Goal: Task Accomplishment & Management: Manage account settings

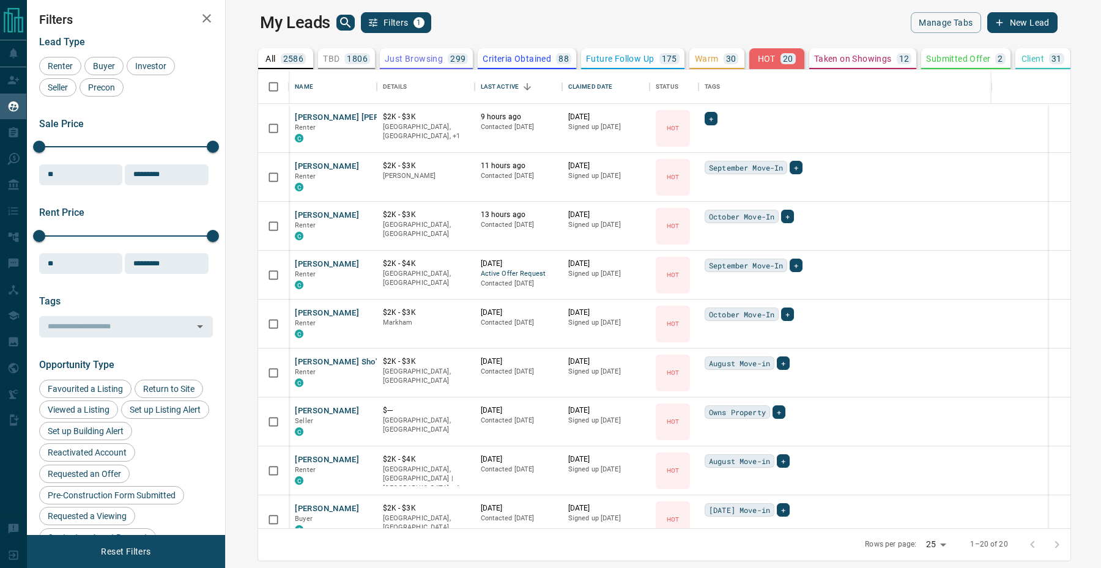
scroll to position [459, 870]
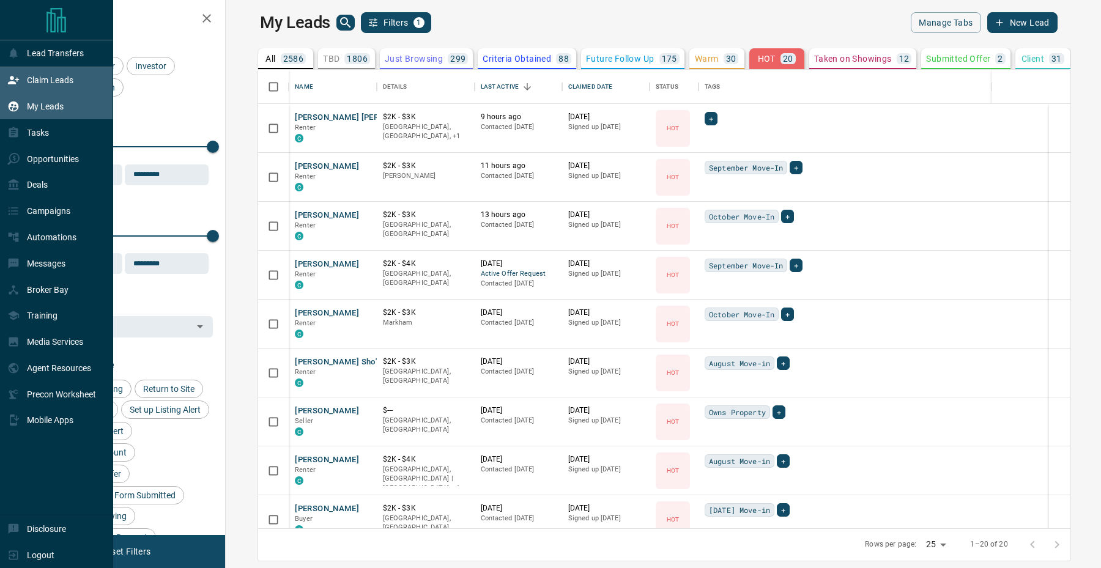
click at [13, 84] on icon at bounding box center [13, 80] width 11 height 8
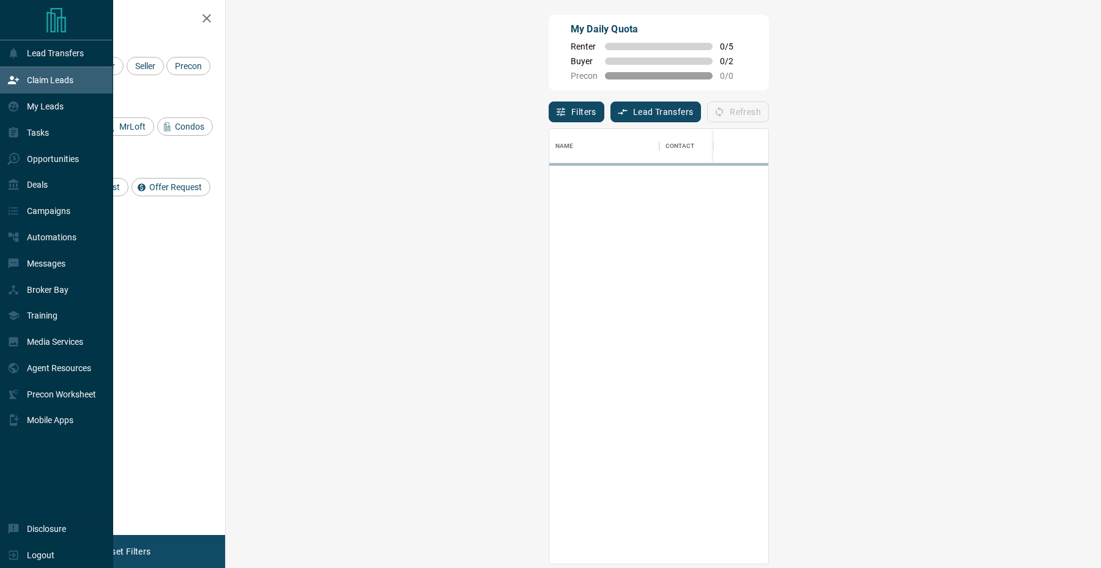
scroll to position [435, 849]
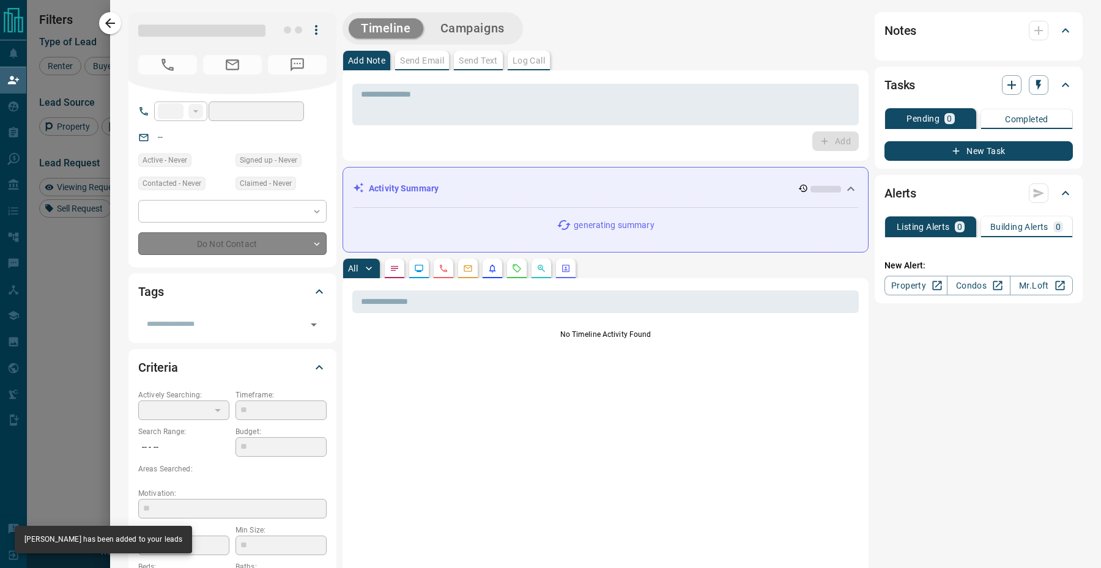
type input "**"
type input "**********"
type input "**"
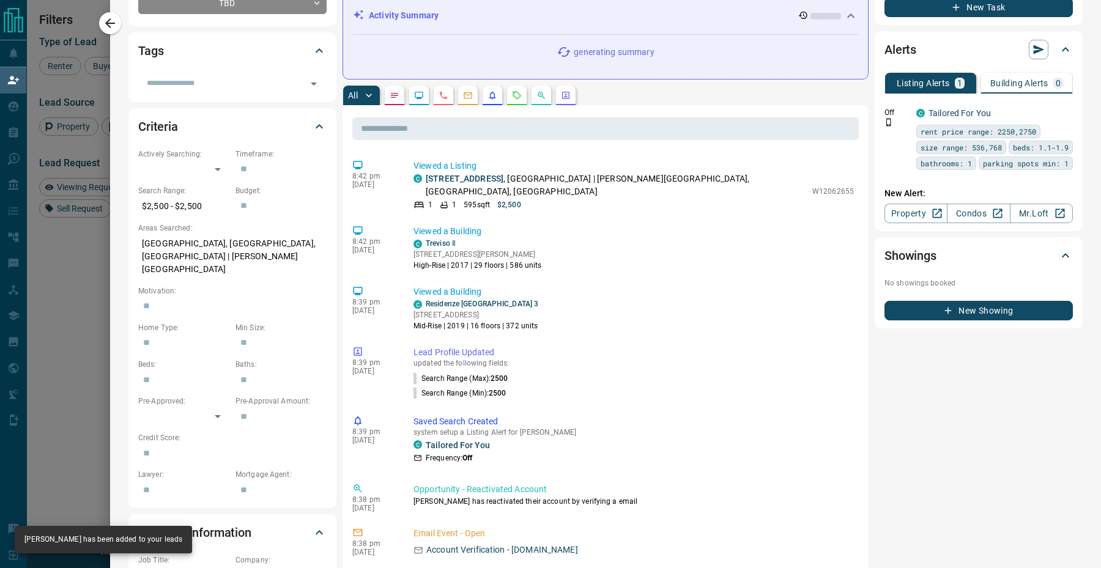
scroll to position [302, 0]
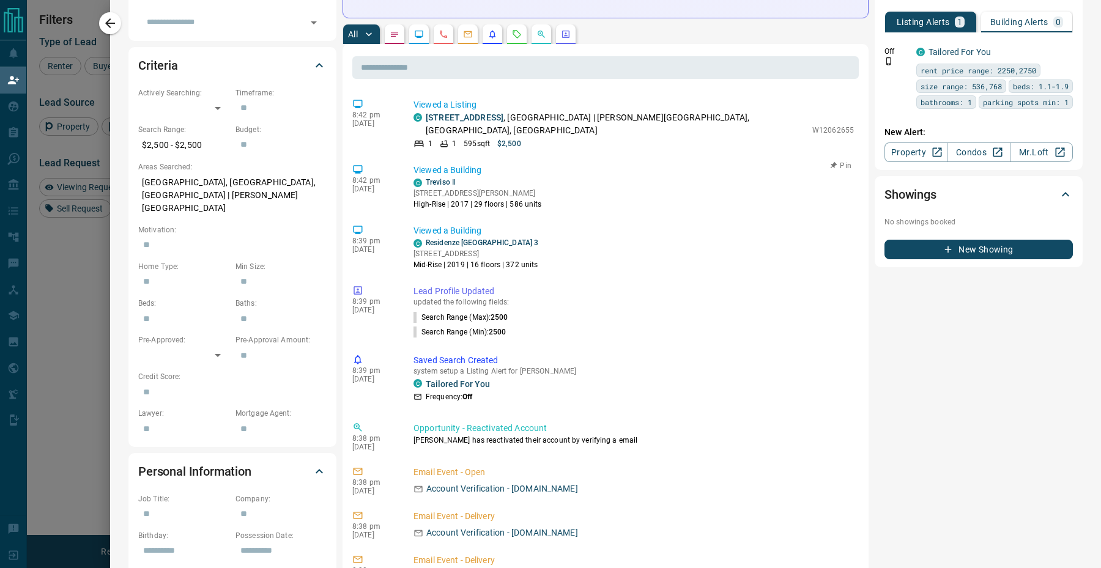
click at [422, 177] on div "C Treviso Ⅱ" at bounding box center [477, 182] width 128 height 11
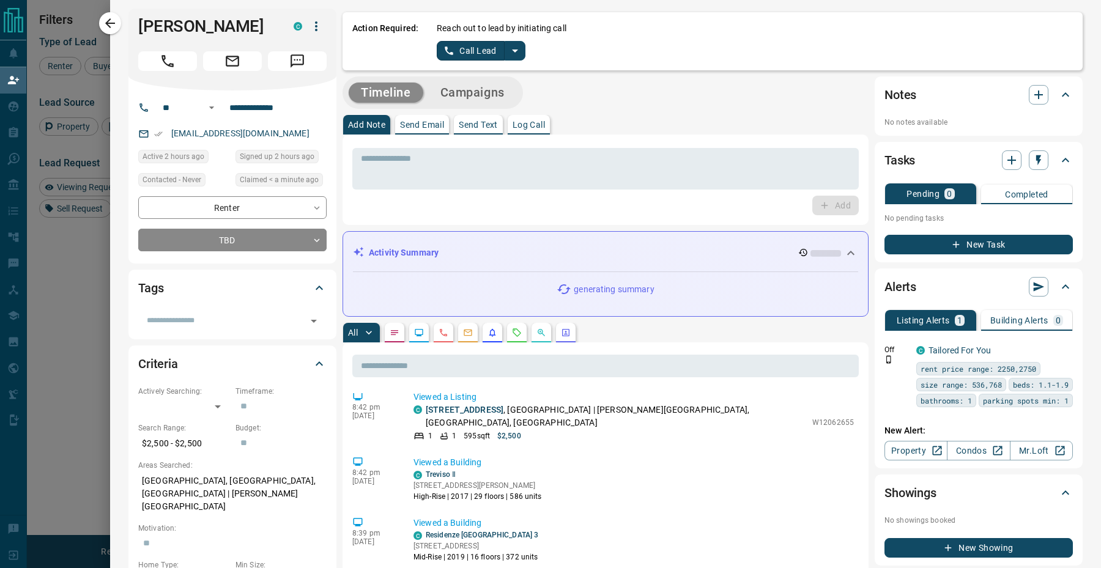
scroll to position [0, 0]
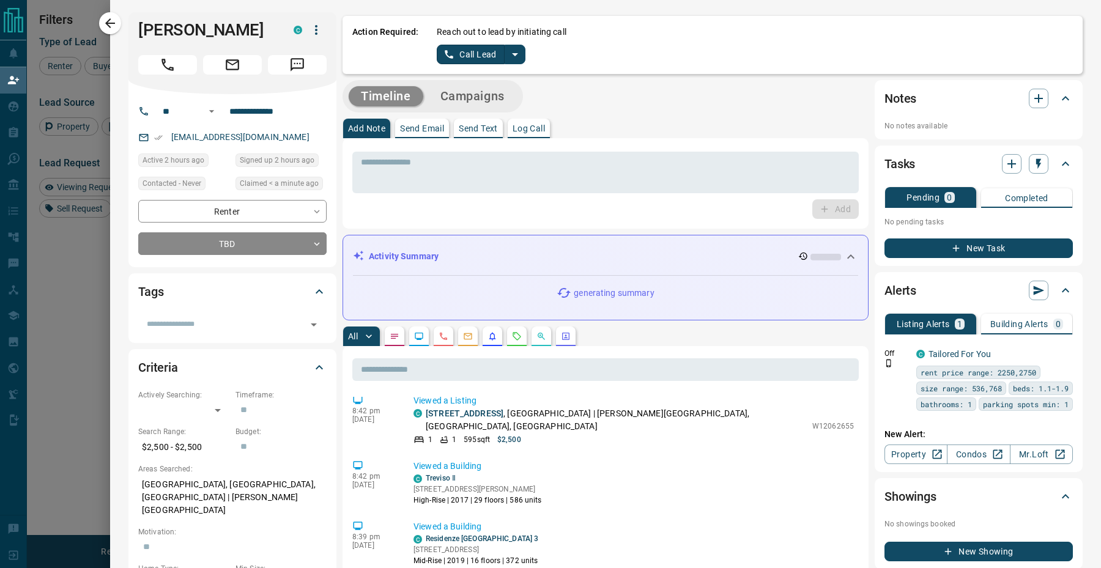
click at [111, 25] on icon "button" at bounding box center [110, 23] width 15 height 15
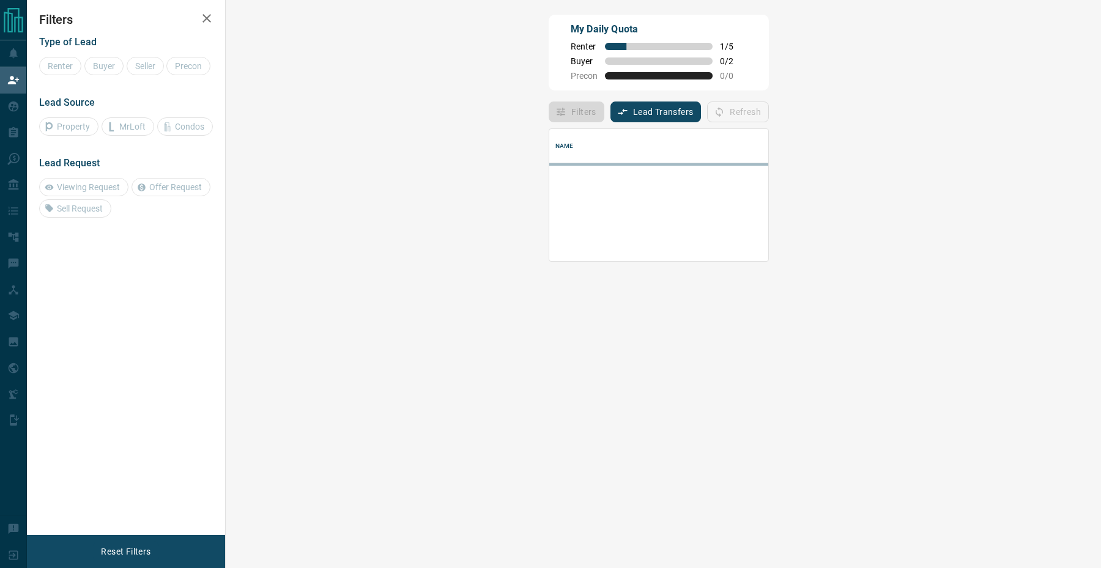
scroll to position [83, 849]
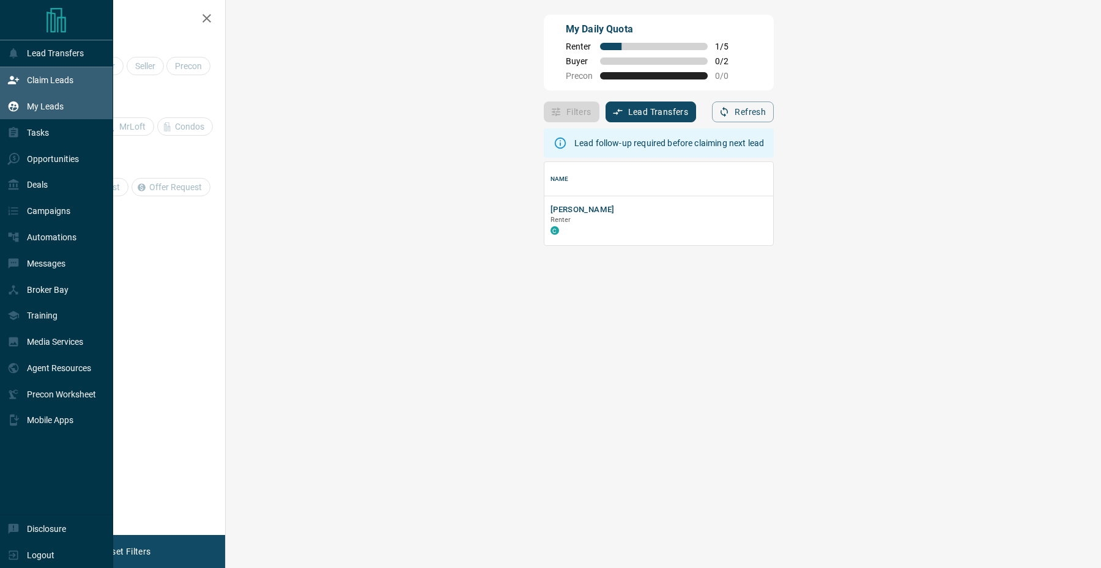
click at [22, 99] on div "My Leads" at bounding box center [35, 107] width 56 height 20
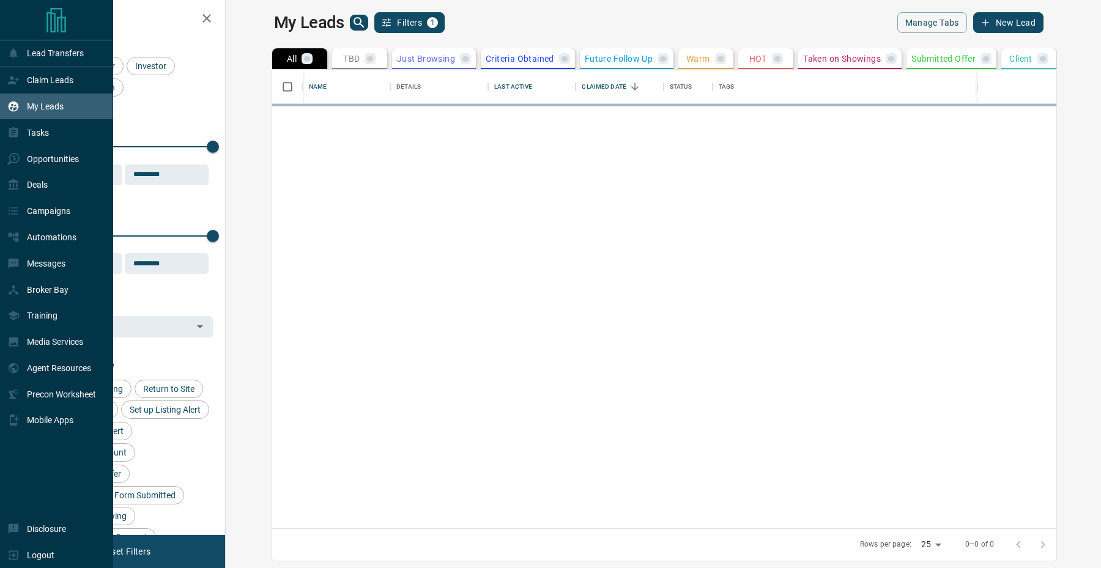
scroll to position [459, 870]
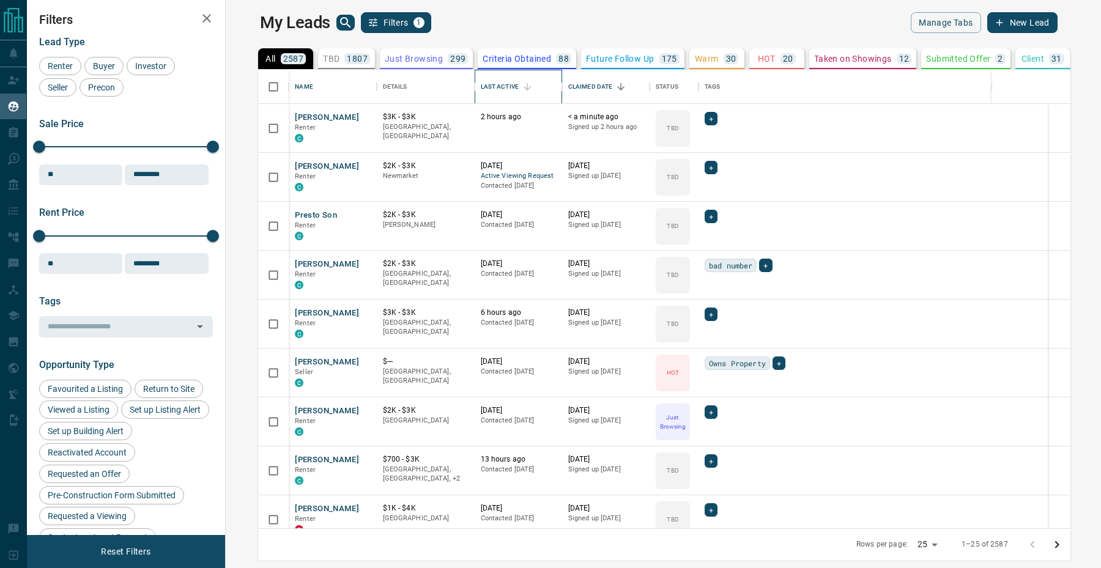
click at [481, 90] on div "Last Active" at bounding box center [500, 87] width 38 height 34
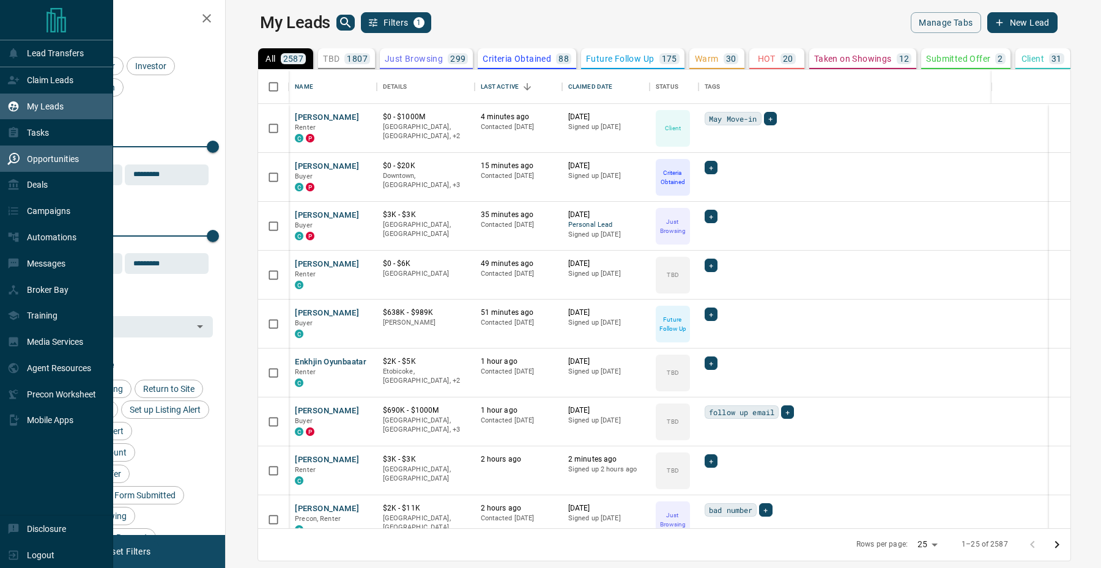
click at [20, 160] on div "Opportunities" at bounding box center [43, 159] width 72 height 20
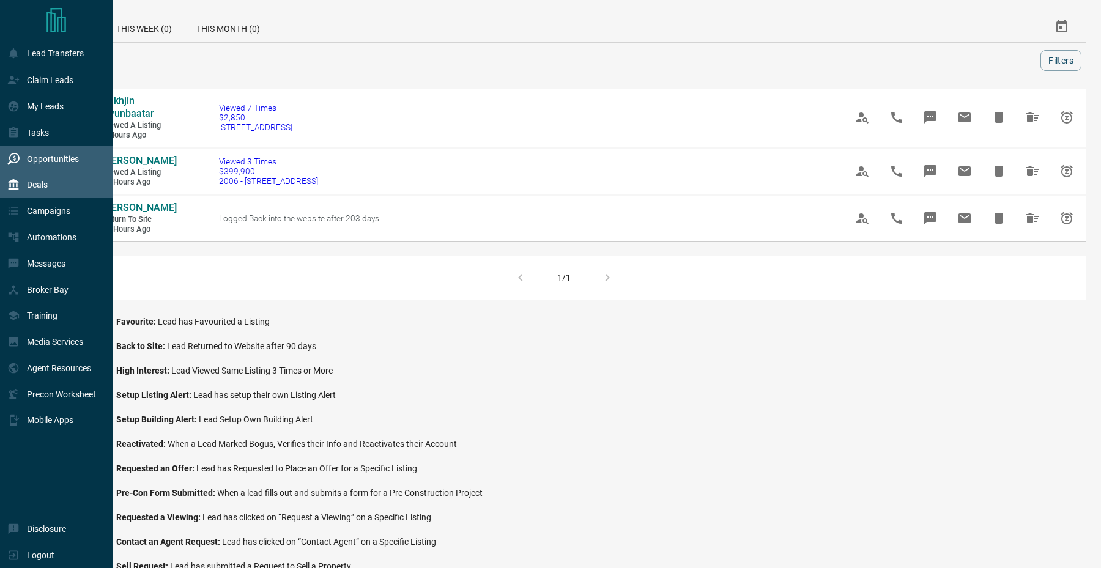
click at [24, 183] on div "Deals" at bounding box center [27, 185] width 40 height 20
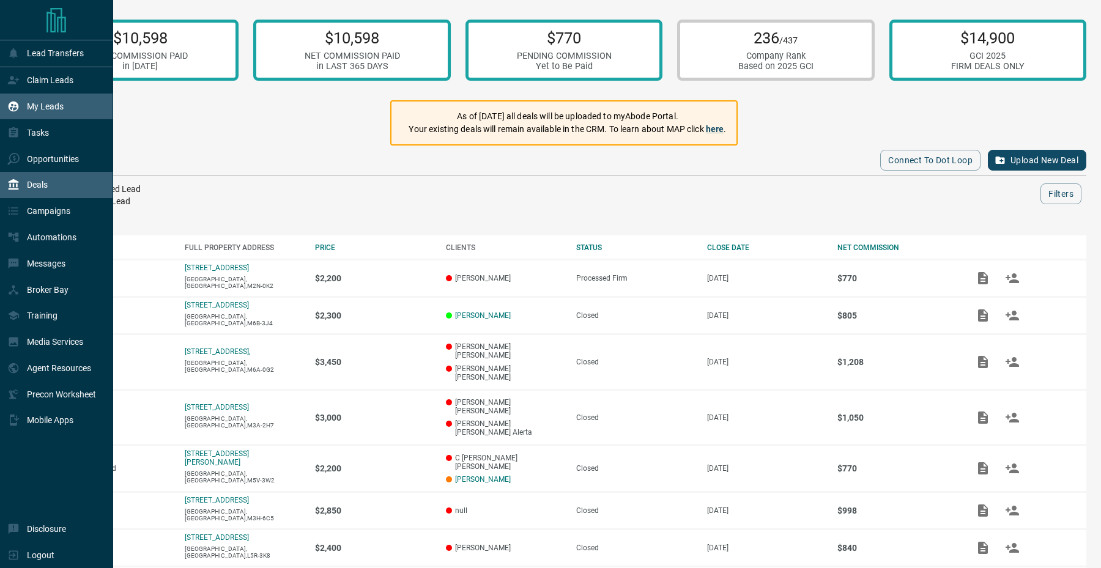
click at [34, 102] on p "My Leads" at bounding box center [45, 107] width 37 height 10
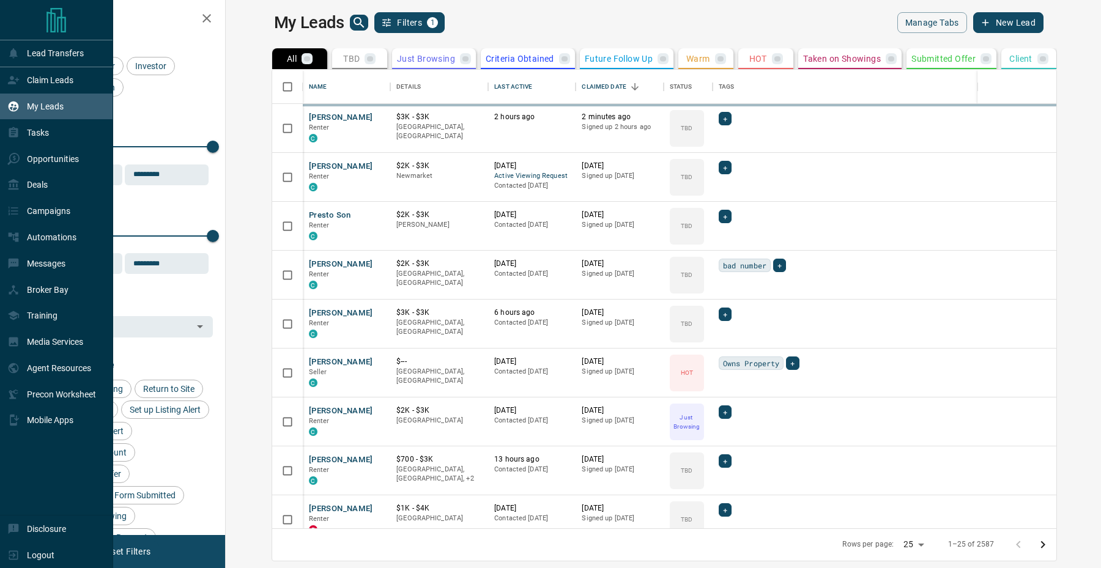
scroll to position [459, 870]
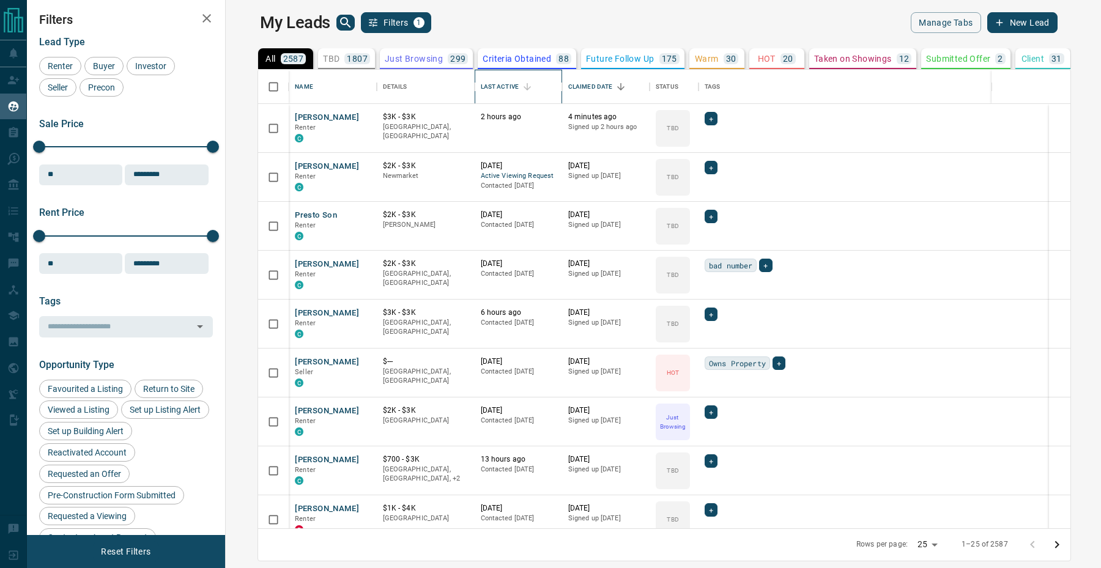
click at [481, 89] on div "Last Active" at bounding box center [500, 87] width 38 height 34
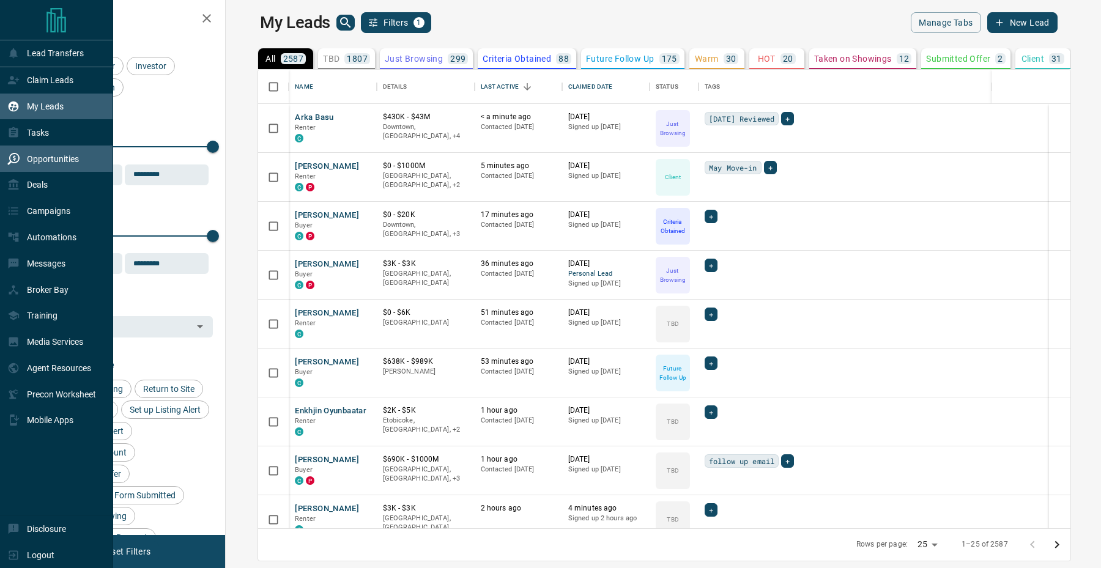
click at [16, 149] on div "Opportunities" at bounding box center [56, 159] width 113 height 26
